Goal: Check status: Check status

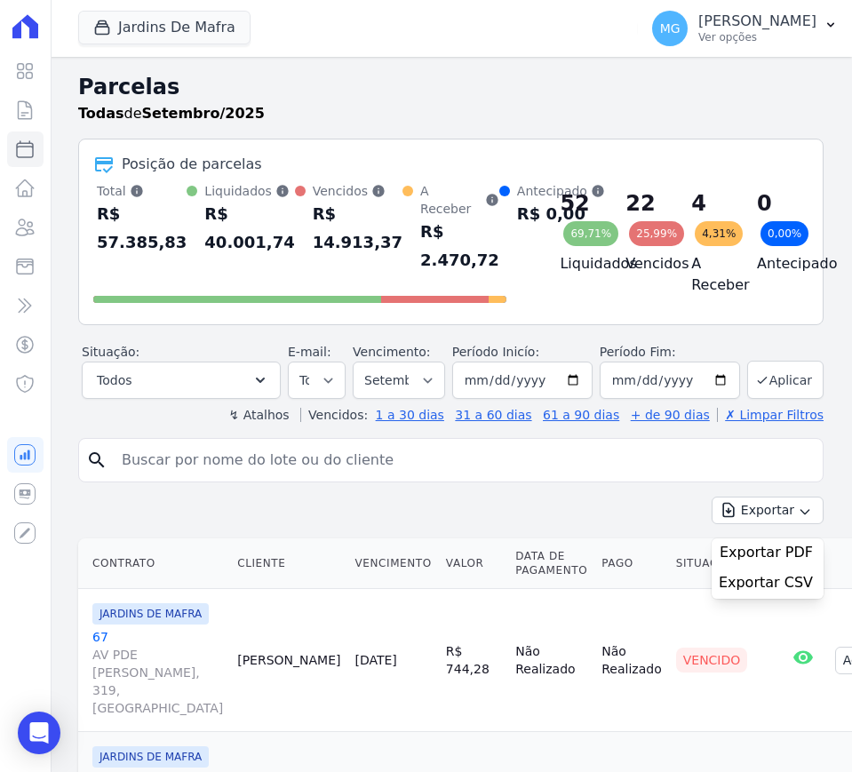
select select
click at [20, 118] on icon at bounding box center [25, 110] width 13 height 18
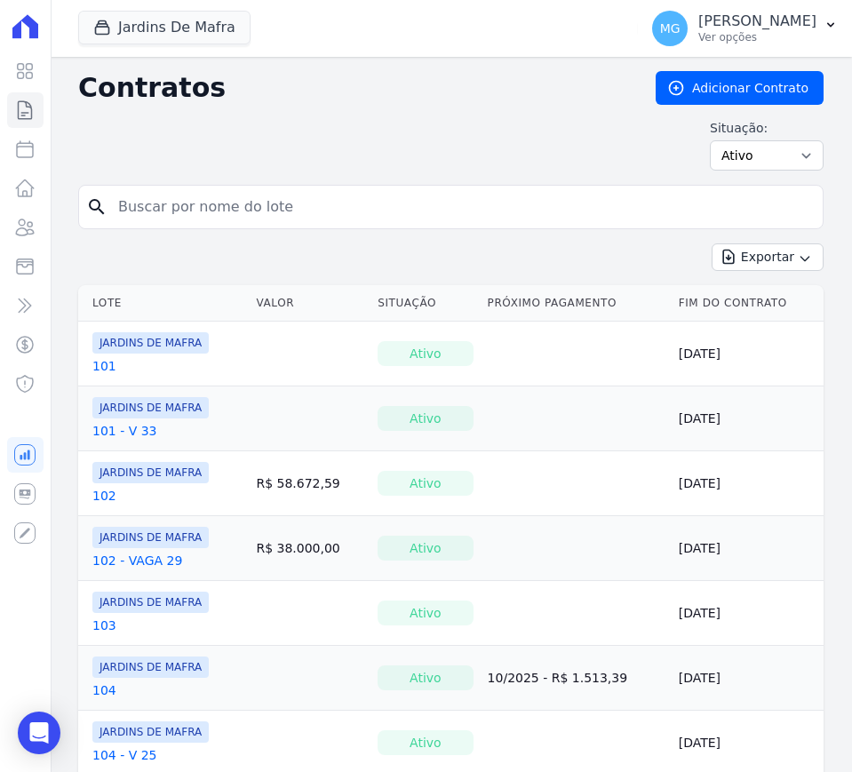
click at [223, 198] on input "search" at bounding box center [462, 207] width 708 height 36
type input "52"
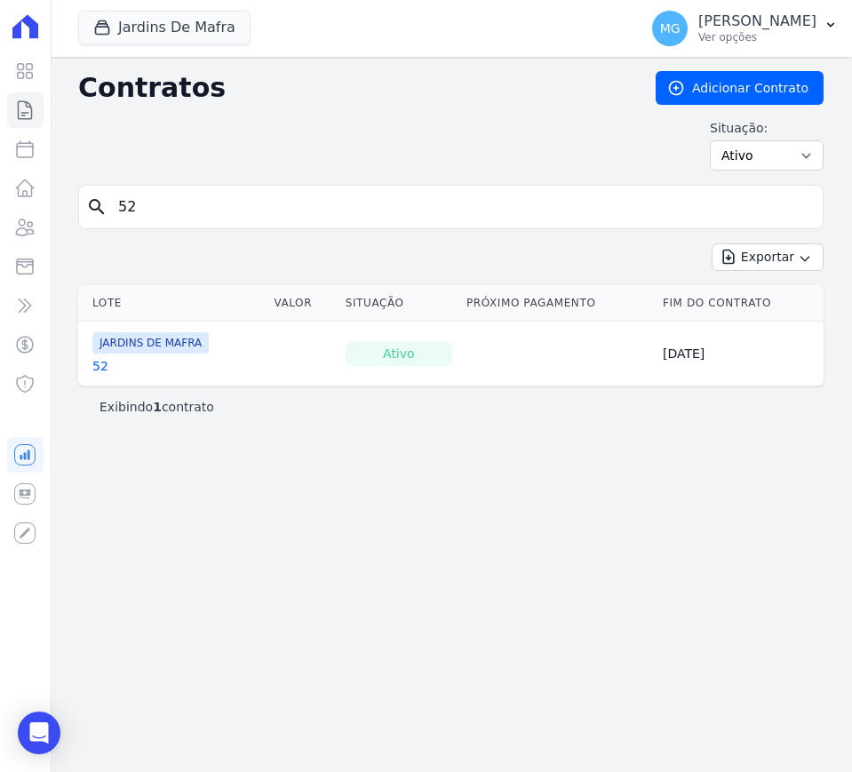
click at [104, 364] on link "52" at bounding box center [100, 366] width 16 height 18
